Goal: Transaction & Acquisition: Purchase product/service

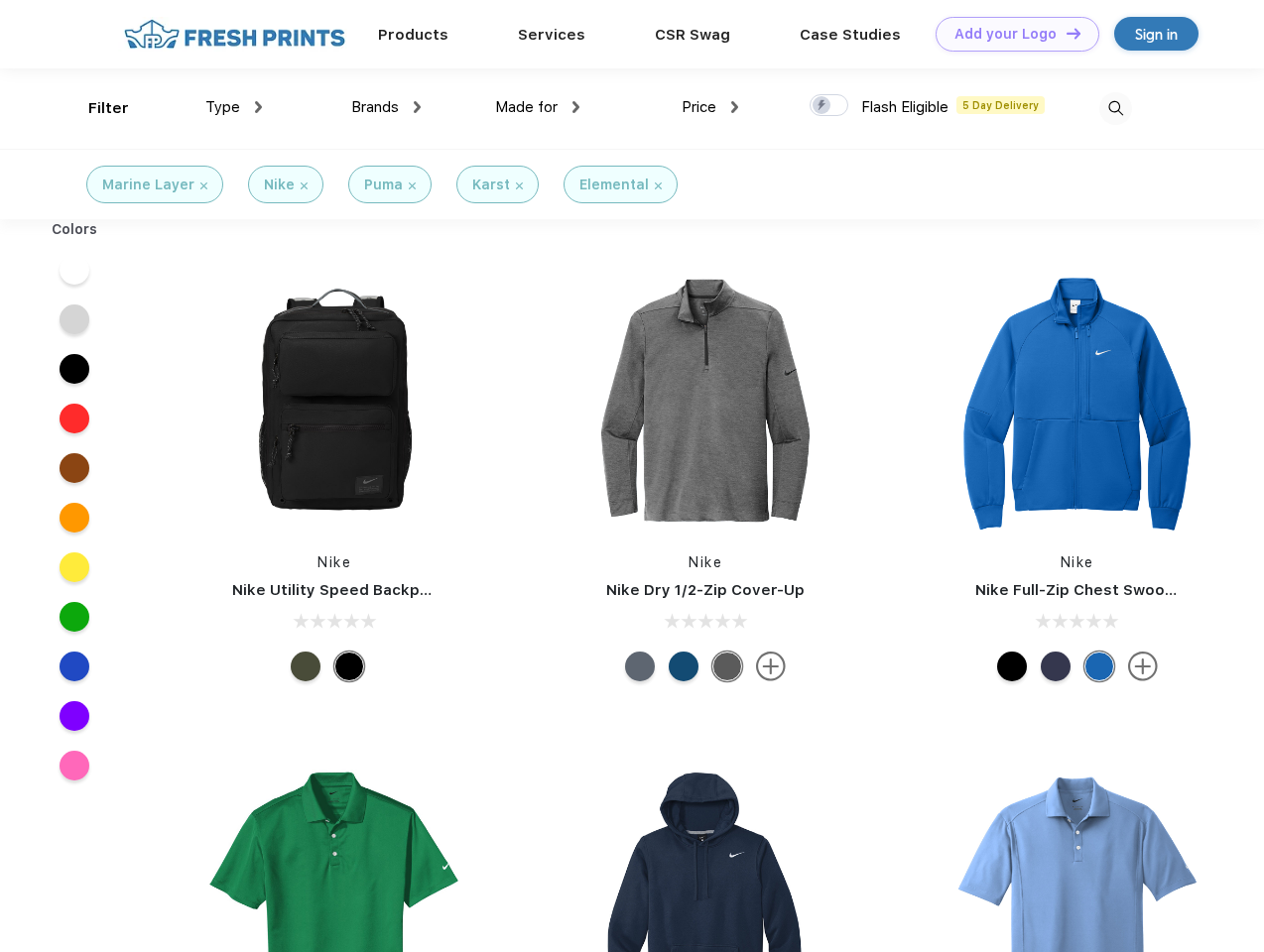
click at [1010, 34] on link "Add your Logo Design Tool" at bounding box center [1017, 34] width 163 height 35
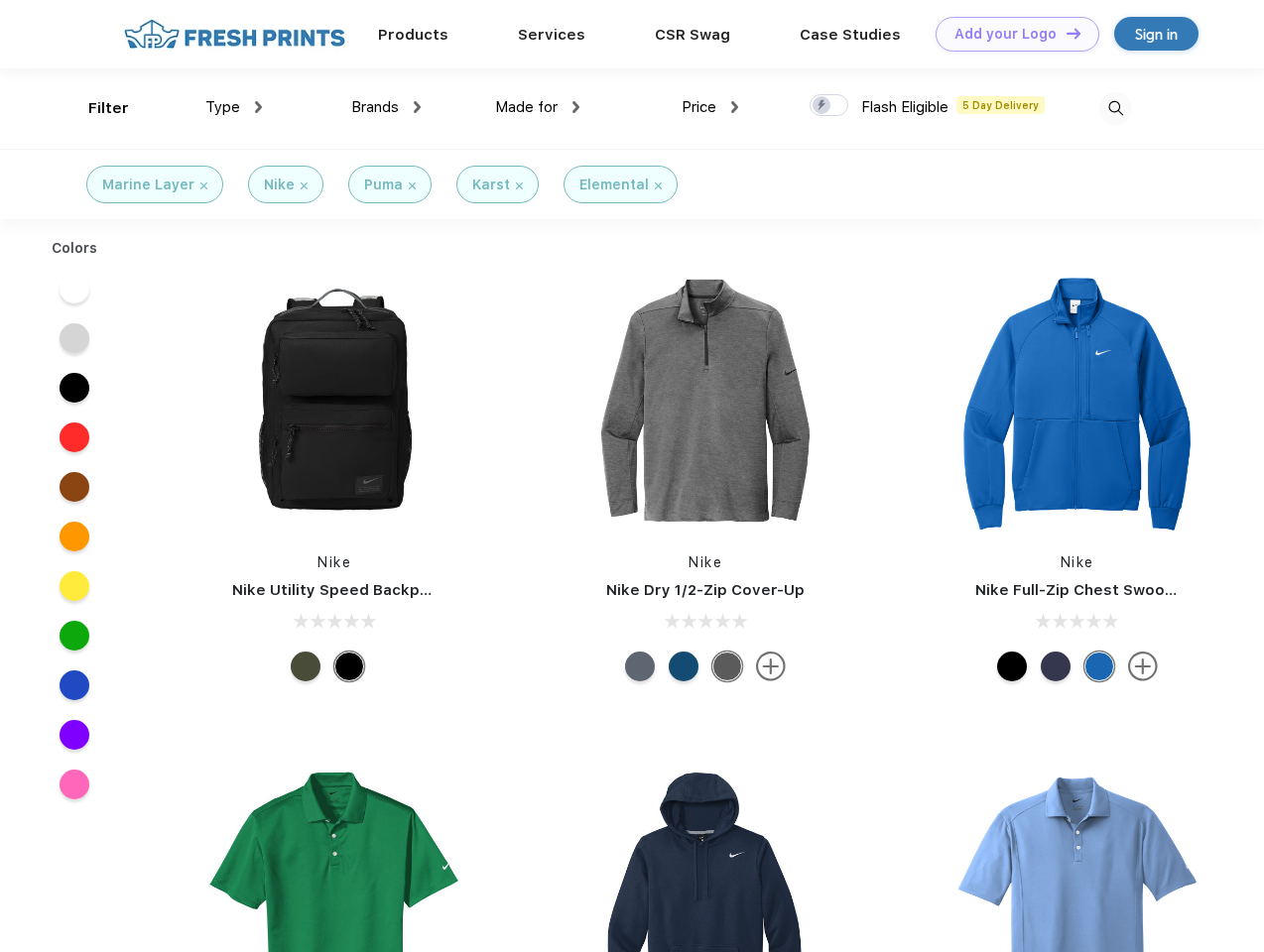
click at [0, 0] on div "Design Tool" at bounding box center [0, 0] width 0 height 0
click at [1065, 33] on link "Add your Logo Design Tool" at bounding box center [1017, 34] width 163 height 35
click at [96, 109] on div "Filter" at bounding box center [109, 109] width 41 height 23
click at [234, 108] on span "Type" at bounding box center [222, 108] width 35 height 18
click at [385, 108] on span "Brands" at bounding box center [376, 108] width 48 height 18
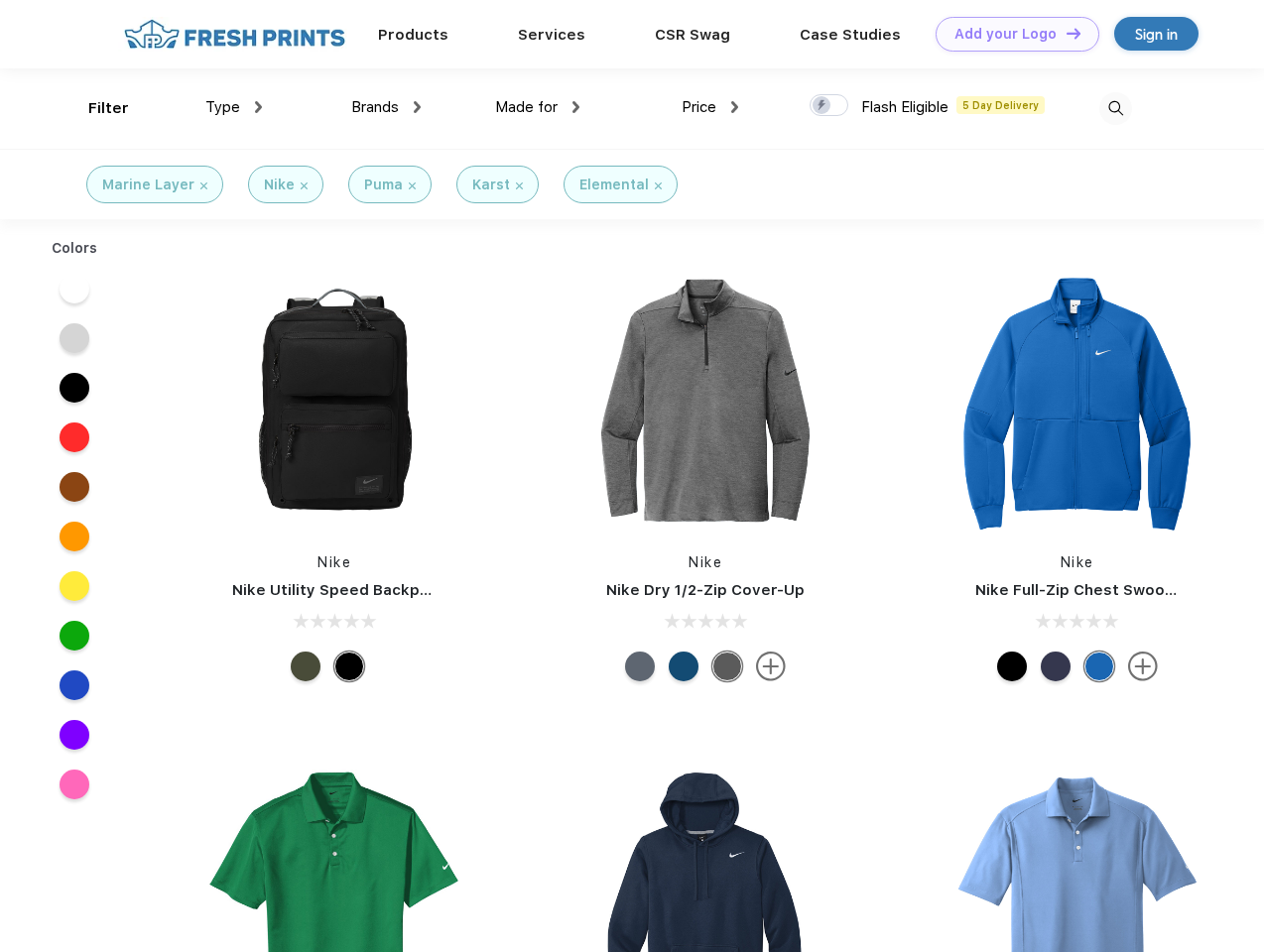
click at [538, 108] on span "Made for" at bounding box center [526, 108] width 63 height 18
click at [710, 108] on span "Price" at bounding box center [698, 108] width 35 height 18
click at [830, 107] on div at bounding box center [829, 106] width 39 height 22
click at [823, 107] on input "checkbox" at bounding box center [816, 100] width 13 height 13
click at [1115, 109] on img at bounding box center [1116, 109] width 33 height 33
